Goal: Task Accomplishment & Management: Manage account settings

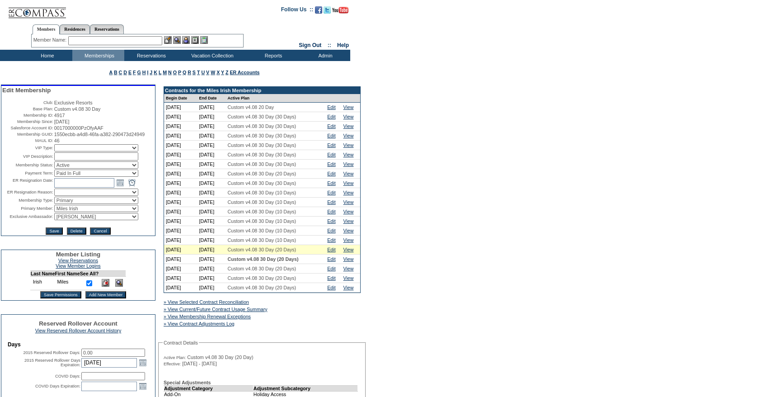
click at [151, 42] on input "text" at bounding box center [115, 40] width 94 height 9
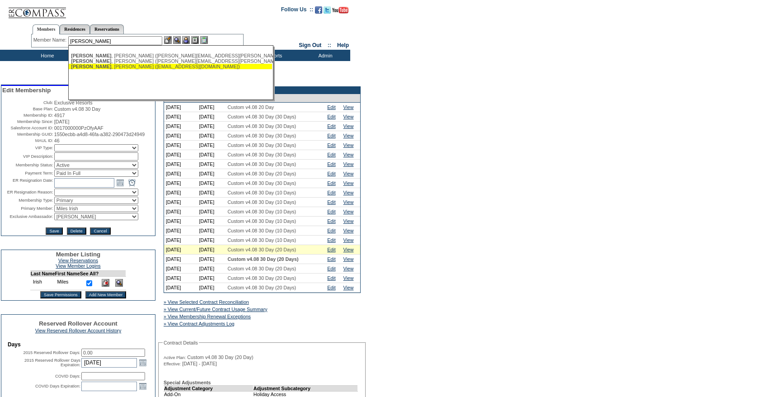
click at [148, 68] on div "Dorfman , Larry (larrydorfman@gmail.com)" at bounding box center [170, 66] width 199 height 5
type input "Dorfman, Larry (larrydorfman@gmail.com)"
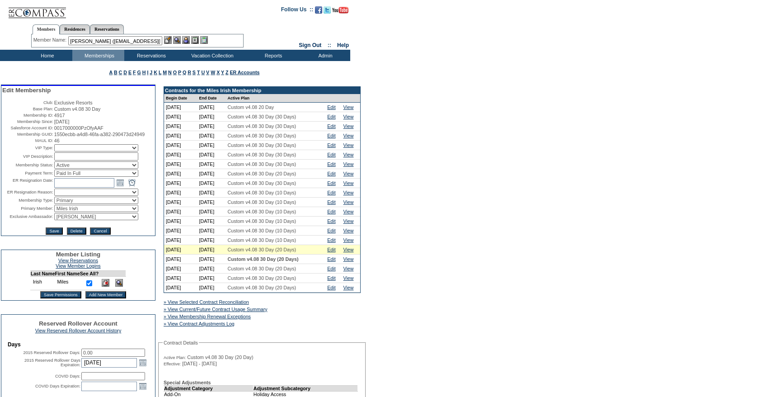
click at [188, 39] on img at bounding box center [186, 40] width 8 height 8
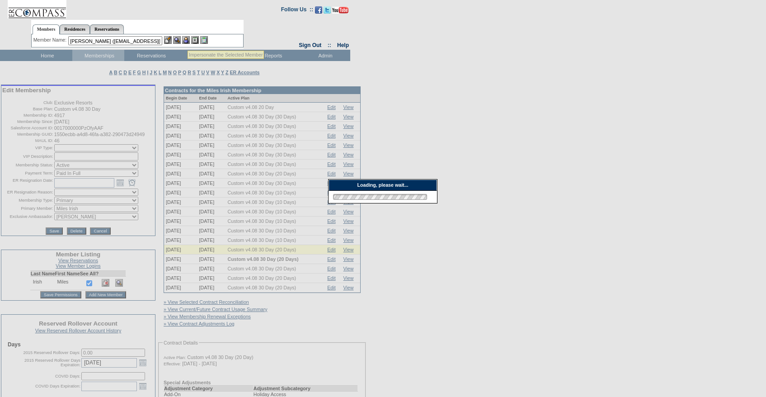
click at [169, 39] on img at bounding box center [168, 40] width 8 height 8
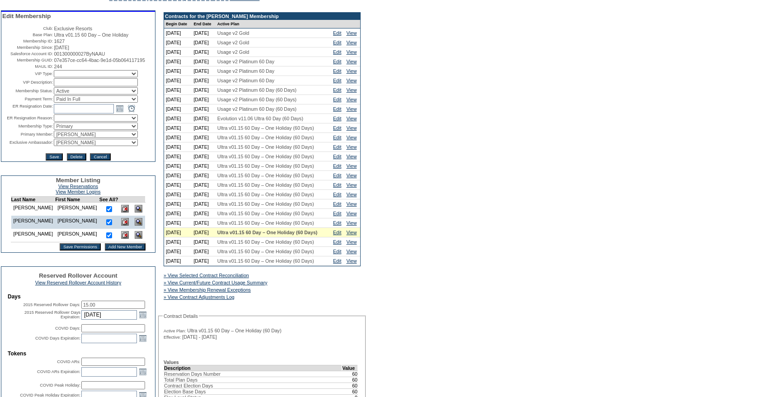
scroll to position [90, 0]
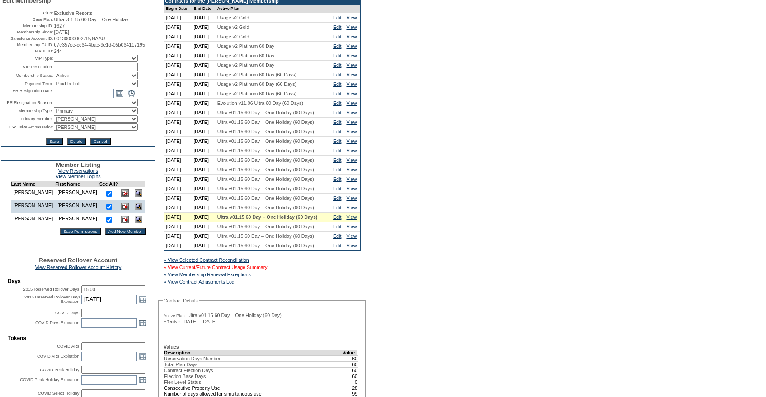
click at [264, 270] on link "» View Current/Future Contract Usage Summary" at bounding box center [216, 267] width 104 height 5
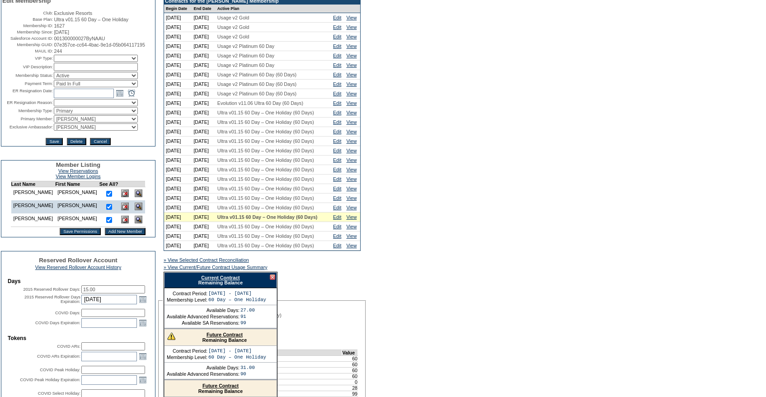
click at [226, 280] on link "Current Contract" at bounding box center [220, 277] width 38 height 5
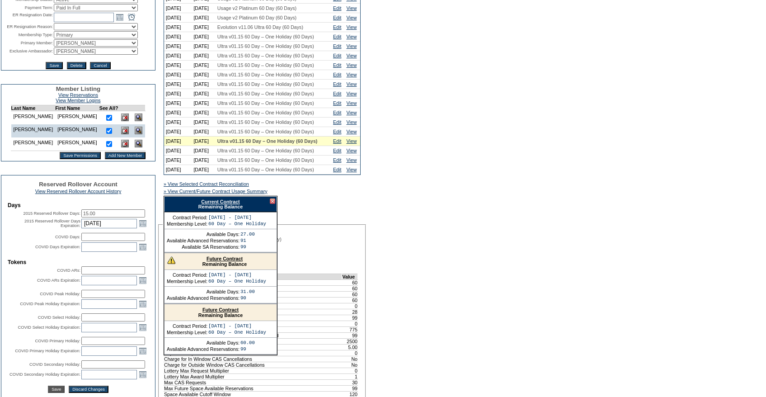
scroll to position [232, 0]
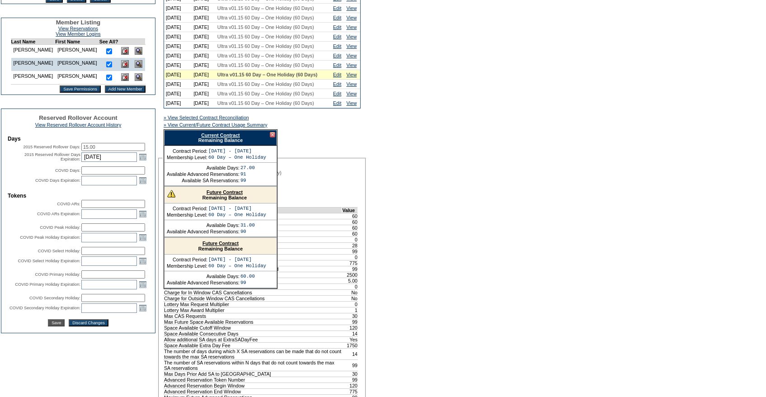
click at [99, 151] on input "15.00" at bounding box center [113, 147] width 64 height 8
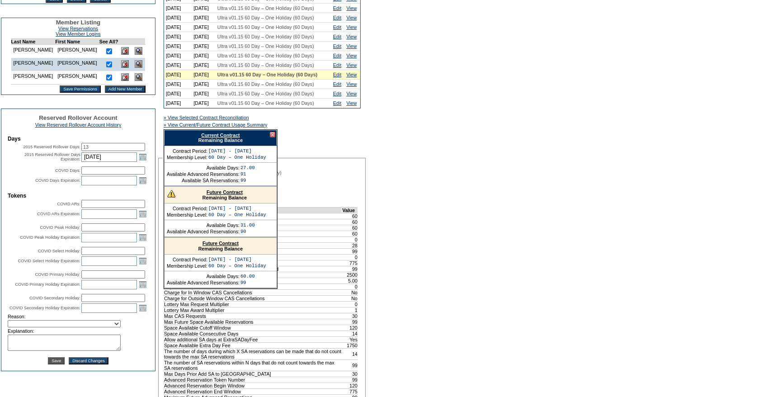
type input "13"
click at [434, 148] on div "A B C D E F G H I J K L M N O P Q R S T U V W X Y Z ER Accounts Edit Membership…" at bounding box center [383, 361] width 766 height 1065
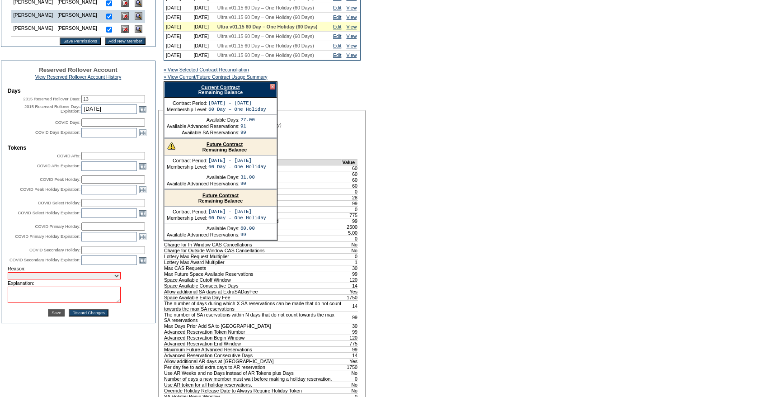
scroll to position [289, 0]
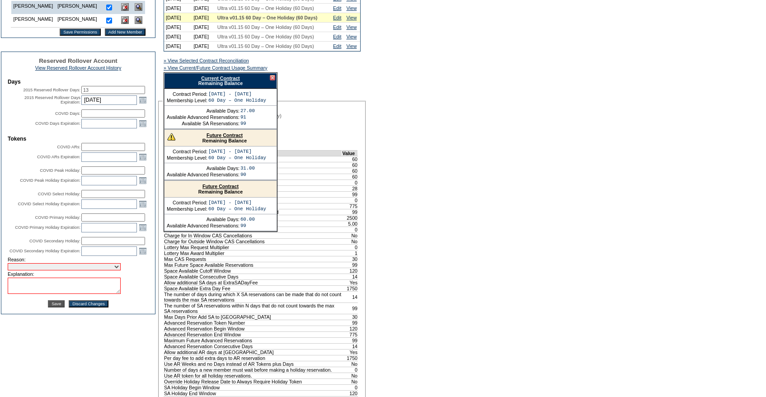
click at [48, 270] on select "Requested Transfer Exception Member Transfer Error Internal Correction Other Co…" at bounding box center [64, 266] width 113 height 7
select select "980"
click at [8, 270] on select "Requested Transfer Exception Member Transfer Error Internal Correction Other Co…" at bounding box center [64, 266] width 113 height 7
click at [25, 294] on textarea at bounding box center [64, 286] width 113 height 16
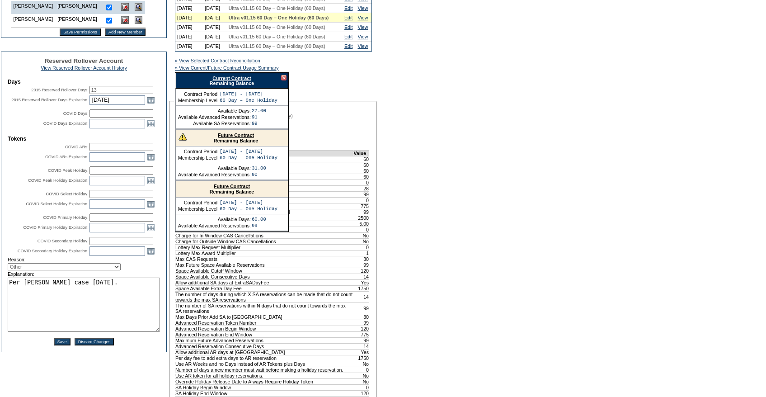
drag, startPoint x: 118, startPoint y: 322, endPoint x: 157, endPoint y: 359, distance: 54.1
click at [157, 332] on textarea "Per Nick Cary's case 9/2/2025." at bounding box center [84, 305] width 152 height 54
type textarea "Per Nick Cary's case 9/2/2025, moving 2 days from RR to 24/25."
click at [490, 300] on div "A B C D E F G H I J K L M N O P Q R S T U V W X Y Z ER Accounts Edit Membership…" at bounding box center [383, 304] width 766 height 1065
click at [283, 80] on div at bounding box center [283, 77] width 5 height 5
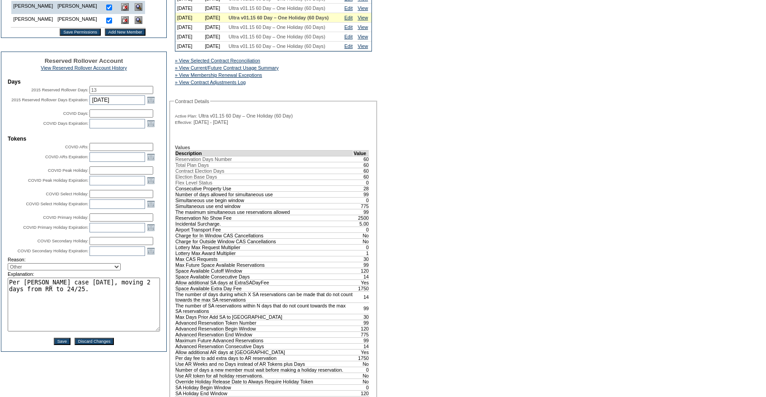
click at [369, 87] on td "» View Selected Contract Reconciliation » View Current/Future Contract Usage Su…" at bounding box center [273, 69] width 197 height 34
click at [275, 71] on link "» View Current/Future Contract Usage Summary" at bounding box center [227, 67] width 104 height 5
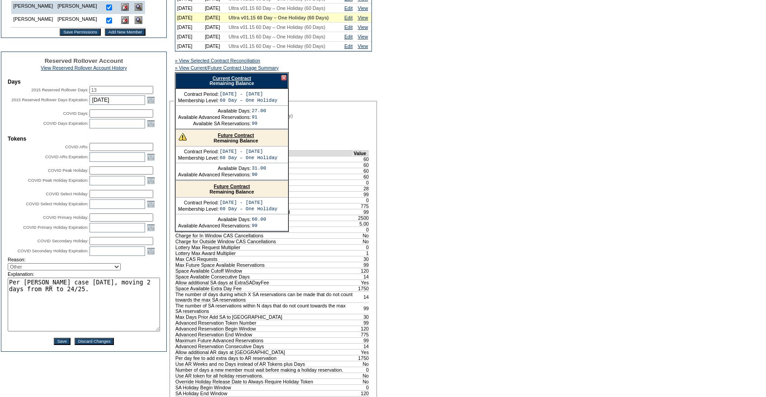
click at [238, 81] on link "Current Contract" at bounding box center [232, 78] width 38 height 5
click at [350, 11] on link "Edit" at bounding box center [349, 7] width 8 height 5
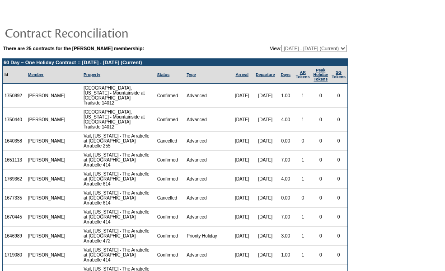
click at [299, 44] on table "There are 25 contracts for the Larry Dorfman membership: View: 05/28/04 - 07/31…" at bounding box center [175, 48] width 346 height 9
click at [287, 47] on select "05/28/04 - 07/31/05 08/01/05 - 07/31/06 08/01/06 - 07/31/07 08/01/07 - 07/31/08…" at bounding box center [315, 48] width 66 height 7
select select "117239"
click at [282, 45] on select "[DATE] - [DATE] [DATE] - [DATE] [DATE] - [DATE] [DATE] - [DATE] [DATE] - [DATE]…" at bounding box center [315, 48] width 66 height 7
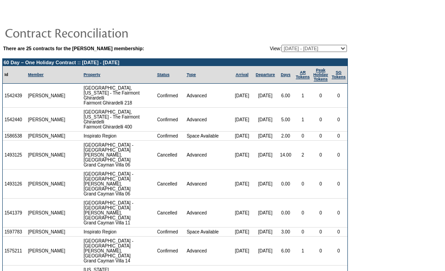
click at [280, 41] on td at bounding box center [175, 33] width 346 height 18
click at [282, 47] on select "05/28/04 - 07/31/05 08/01/05 - 07/31/06 08/01/06 - 07/31/07 08/01/07 - 07/31/08…" at bounding box center [315, 48] width 66 height 7
select select "122095"
click at [282, 45] on select "05/28/04 - 07/31/05 08/01/05 - 07/31/06 08/01/06 - 07/31/07 08/01/07 - 07/31/08…" at bounding box center [315, 48] width 66 height 7
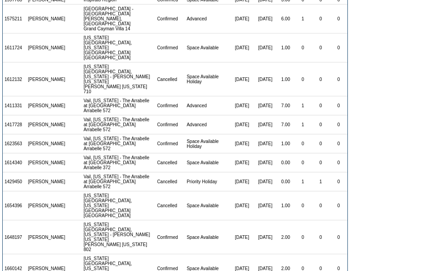
scroll to position [274, 0]
